Goal: Task Accomplishment & Management: Complete application form

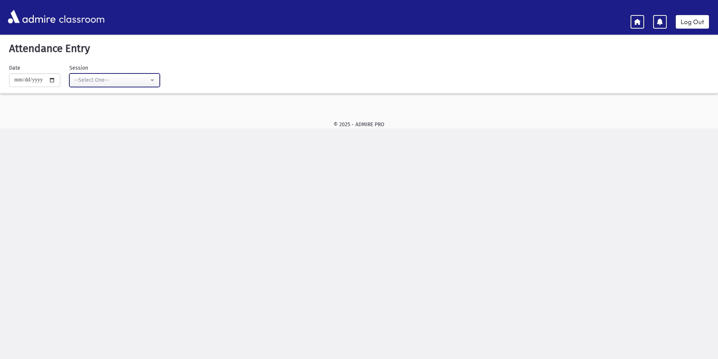
click at [93, 81] on div "--Select One--" at bounding box center [111, 80] width 75 height 8
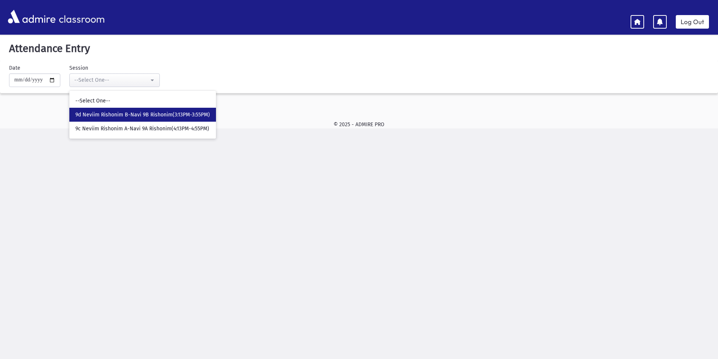
click at [102, 114] on span "9d Neviim Rishonim B-Navi 9B Rishonim(3:13PM-3:55PM)" at bounding box center [142, 115] width 135 height 8
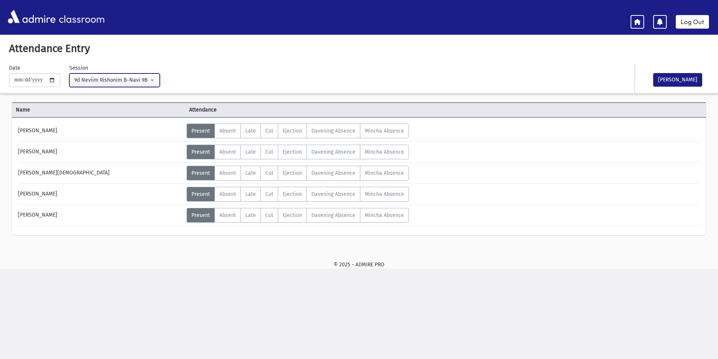
click at [141, 84] on div "9d Neviim Rishonim B-Navi 9B Rishonim(3:13PM-3:55PM)" at bounding box center [111, 80] width 75 height 8
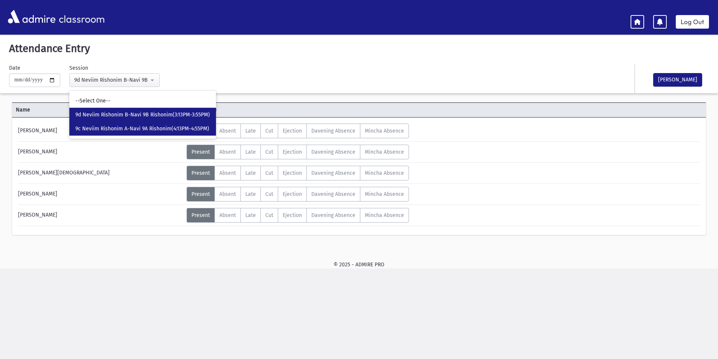
click at [129, 130] on span "9c Neviim Rishonim A-Navi 9A Rishonim(4:13PM-4:55PM)" at bounding box center [142, 129] width 134 height 8
select select "****"
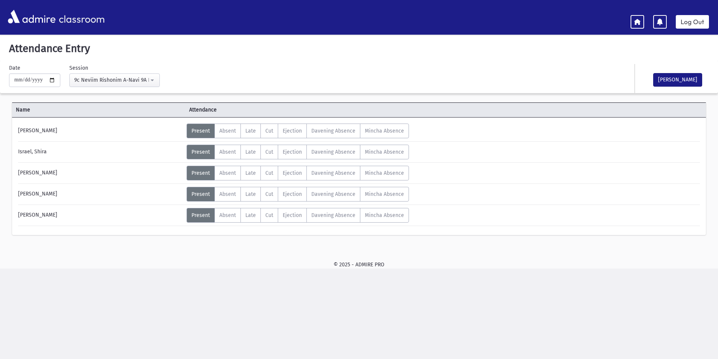
click at [696, 29] on header "classroom Log Out" at bounding box center [359, 17] width 718 height 35
click at [699, 20] on link "Log Out" at bounding box center [692, 22] width 33 height 14
